Goal: Information Seeking & Learning: Learn about a topic

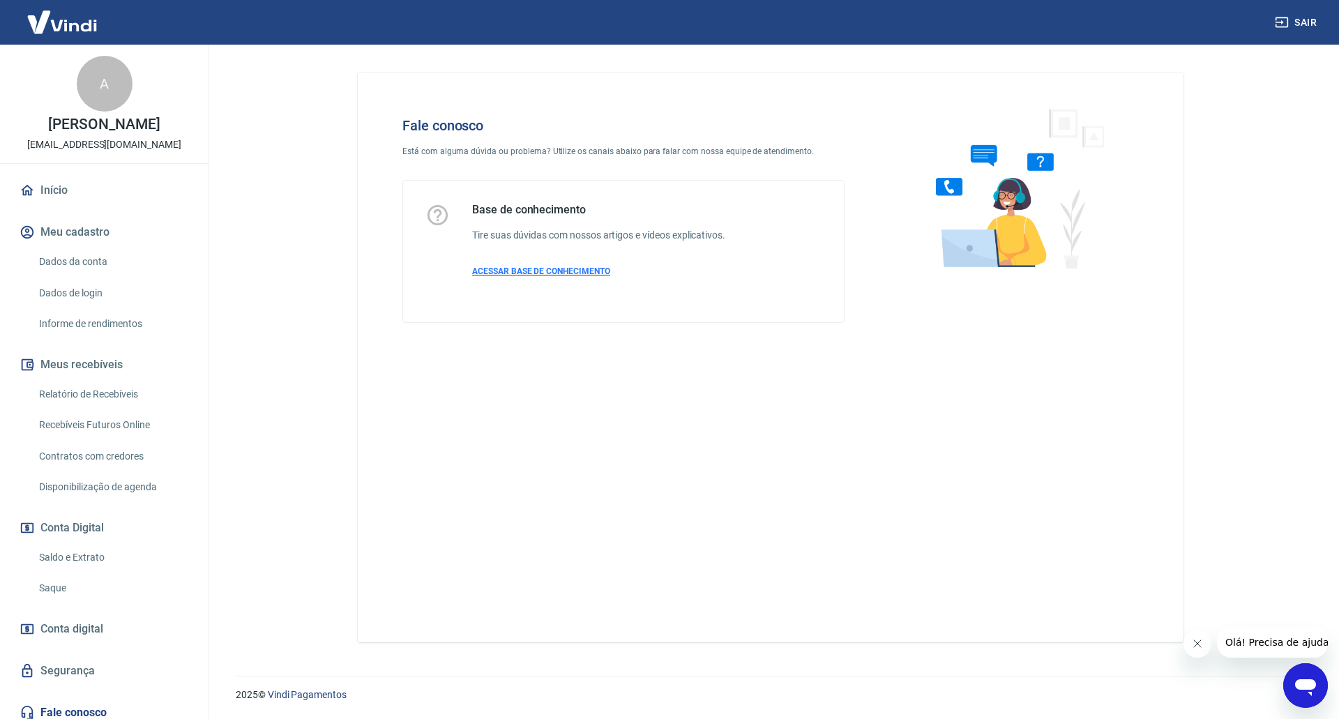
click at [567, 269] on span "ACESSAR BASE DE CONHECIMENTO" at bounding box center [541, 271] width 138 height 10
